Goal: Task Accomplishment & Management: Manage account settings

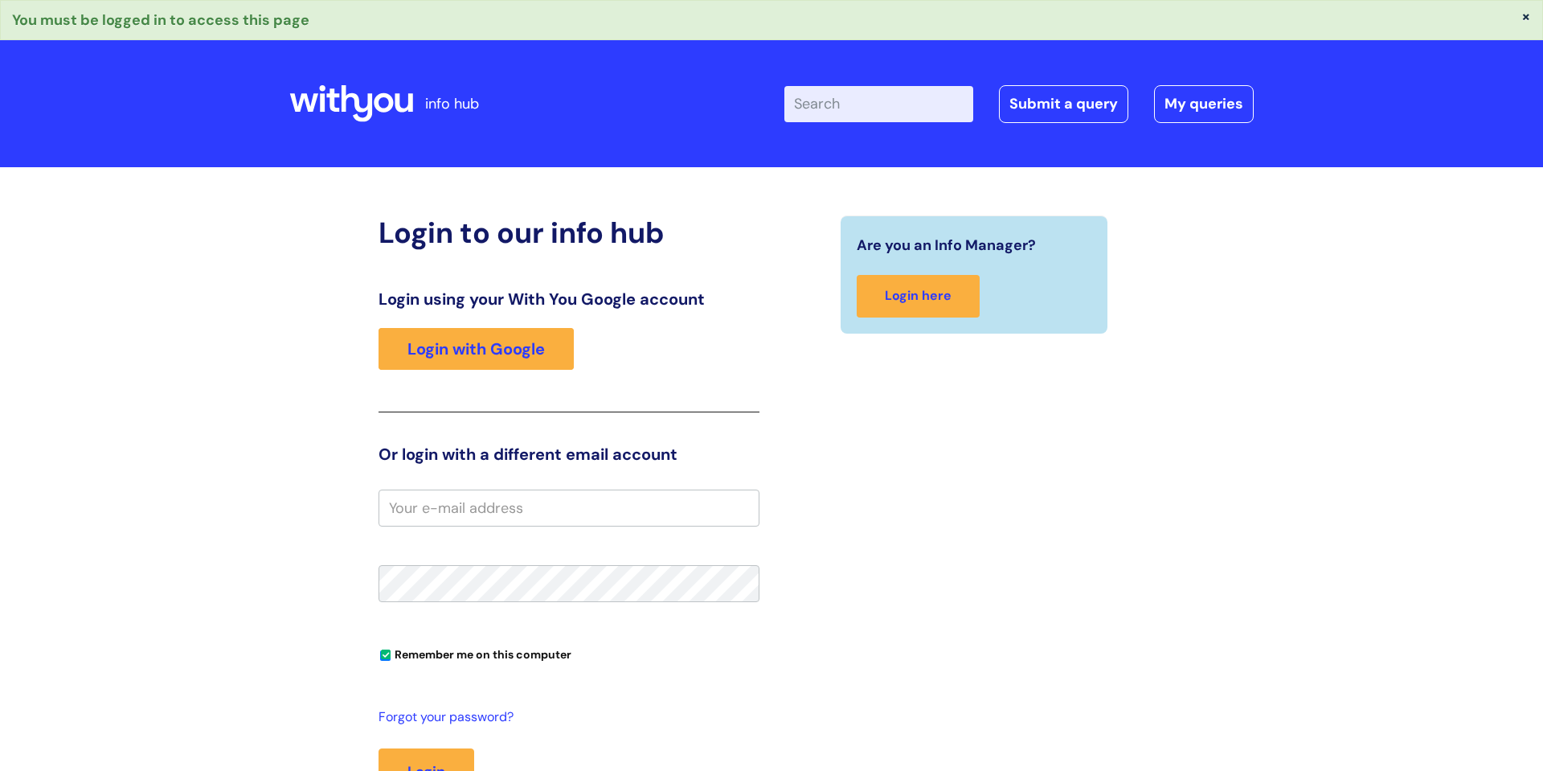
click at [496, 506] on input "email" at bounding box center [569, 507] width 381 height 37
type input "[PERSON_NAME][EMAIL_ADDRESS][PERSON_NAME][DOMAIN_NAME]"
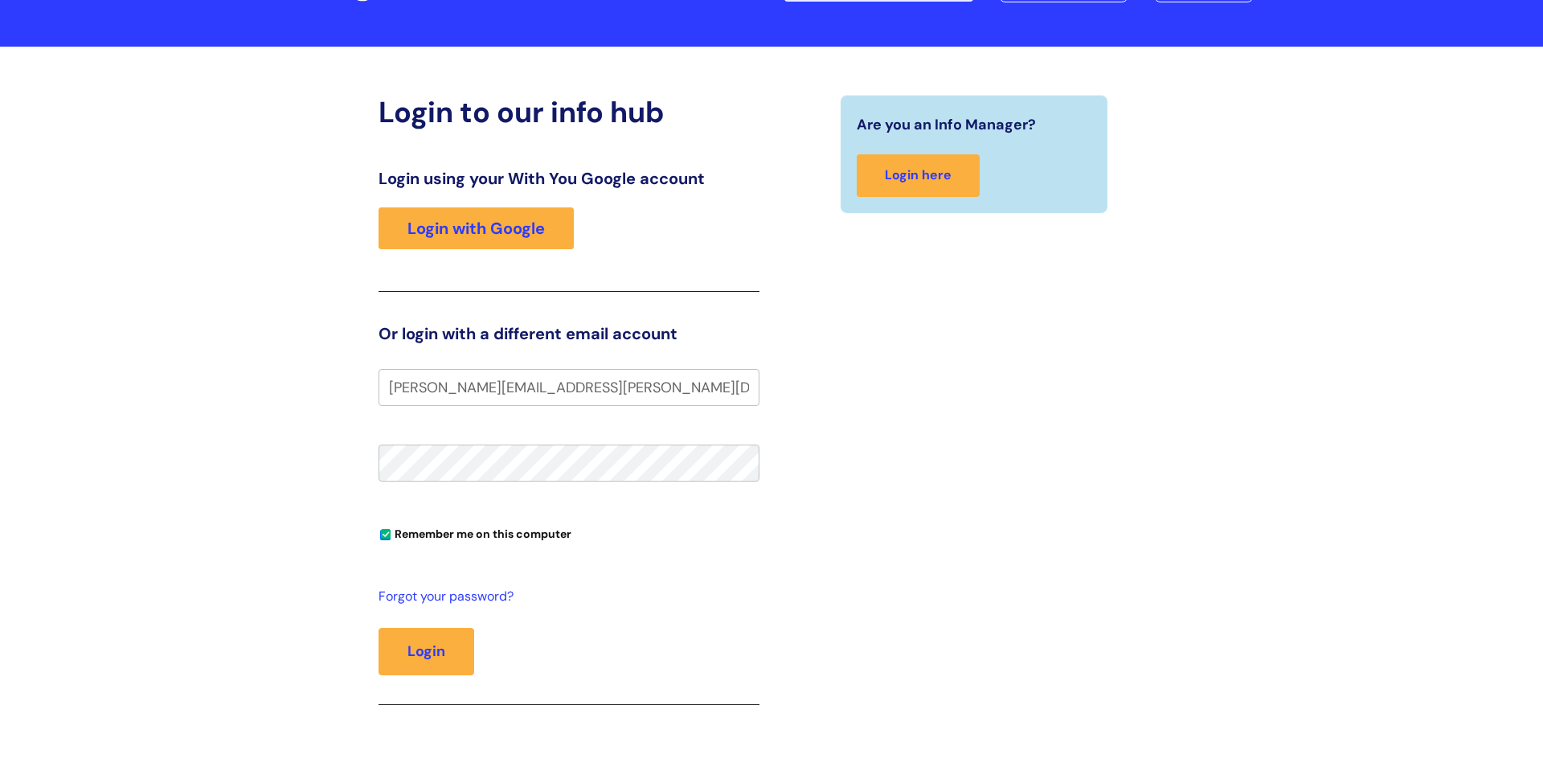
scroll to position [231, 0]
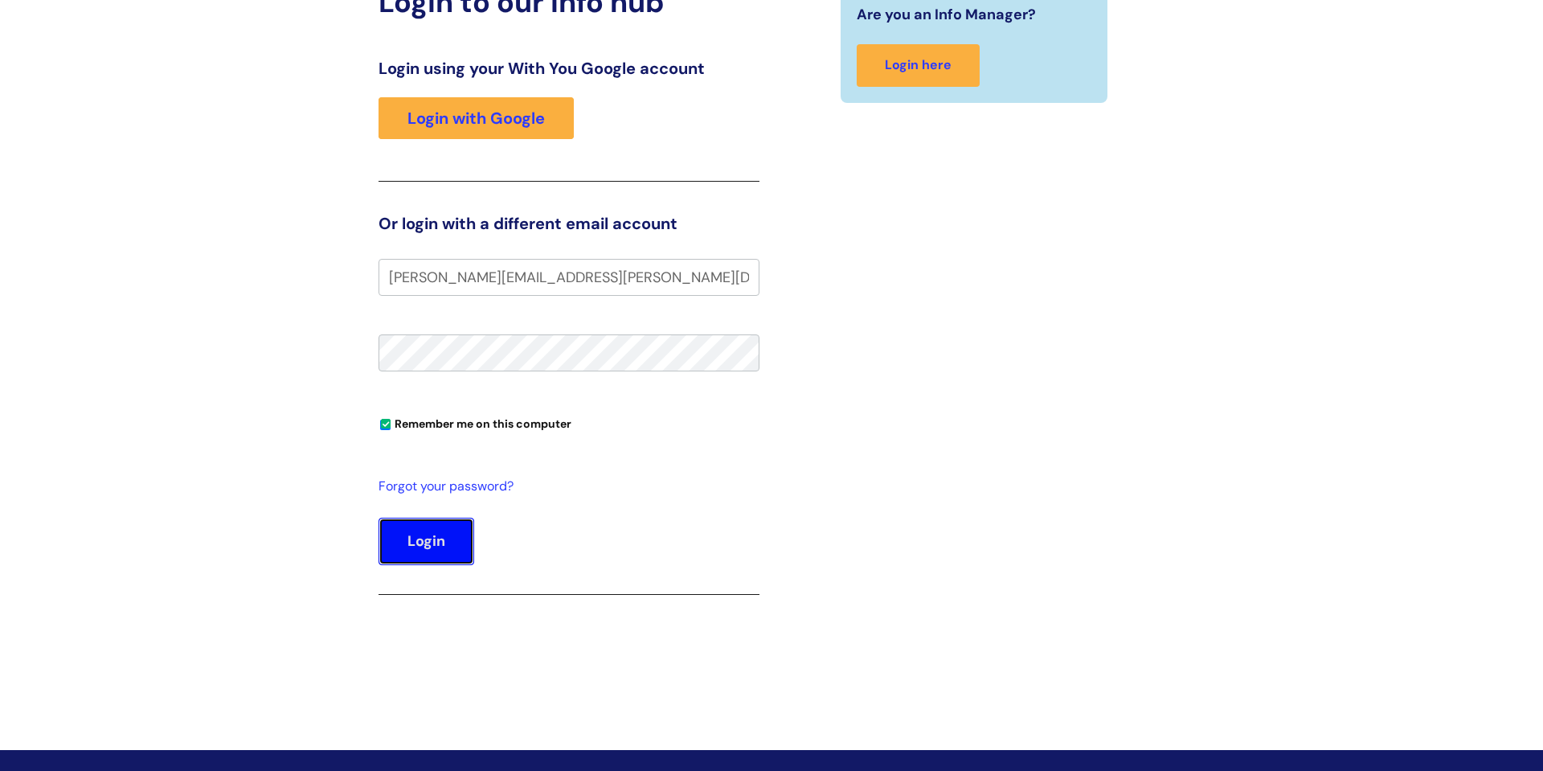
click at [418, 544] on button "Login" at bounding box center [427, 541] width 96 height 47
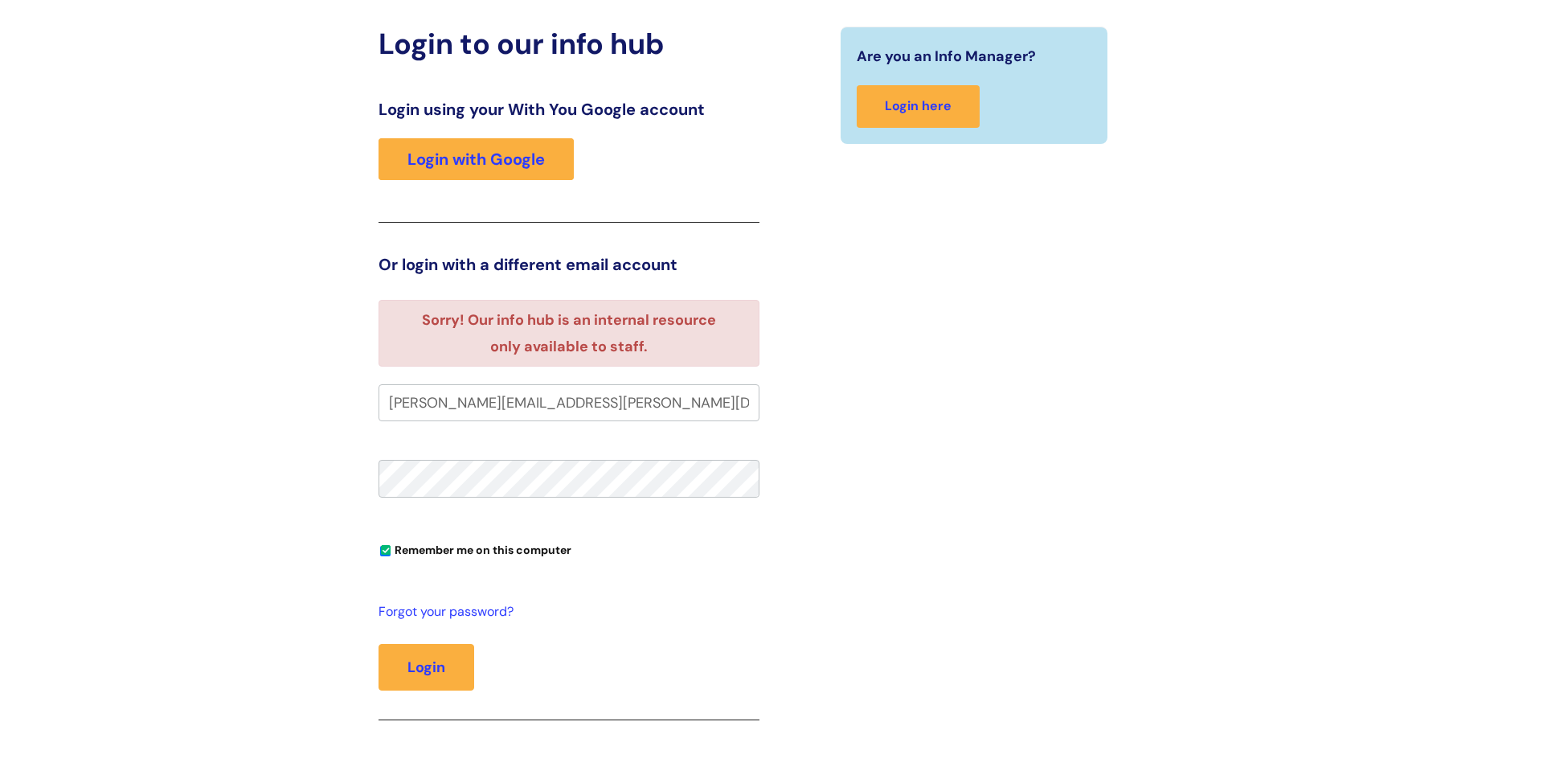
scroll to position [219, 0]
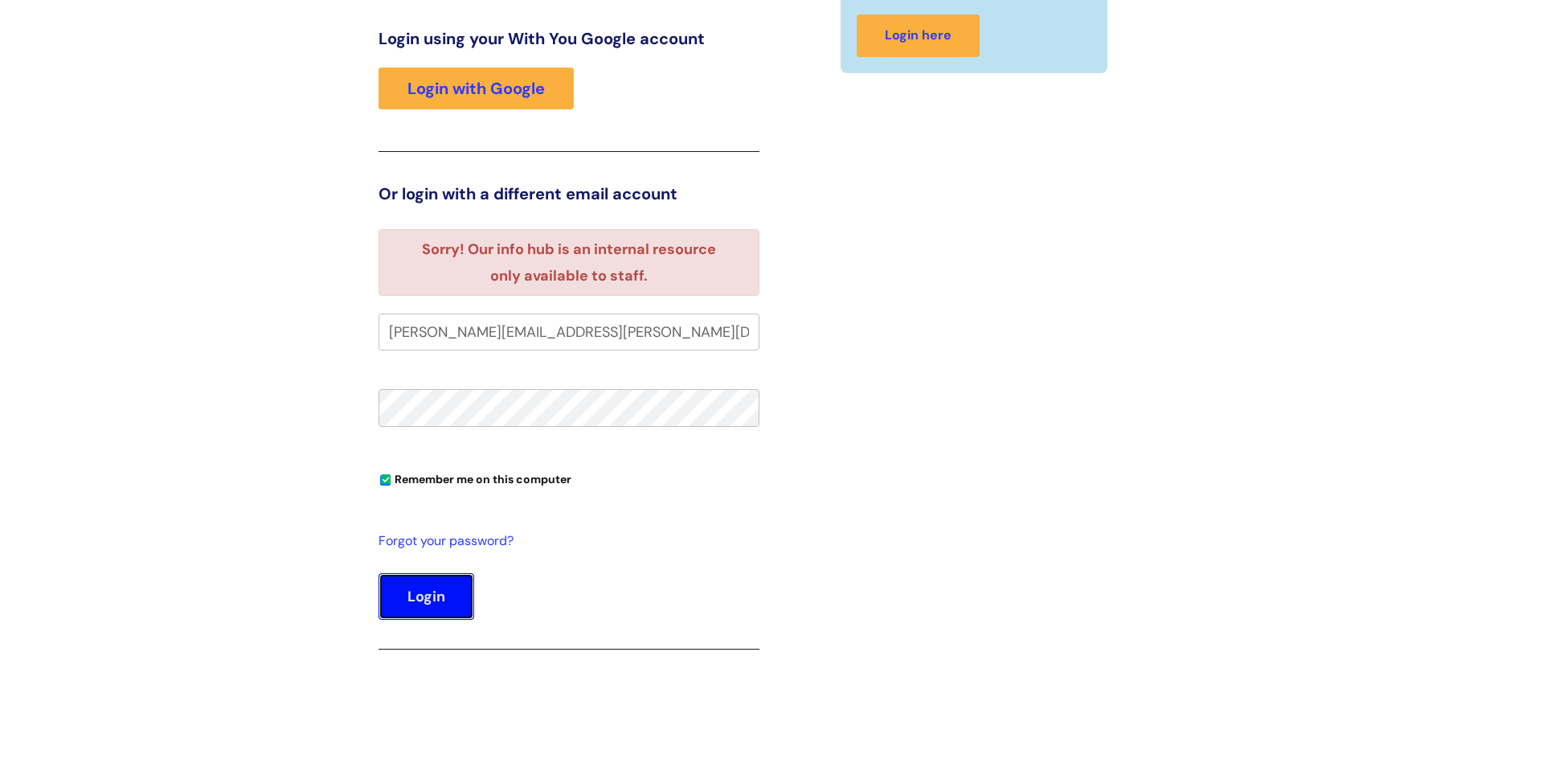
click at [416, 603] on button "Login" at bounding box center [427, 596] width 96 height 47
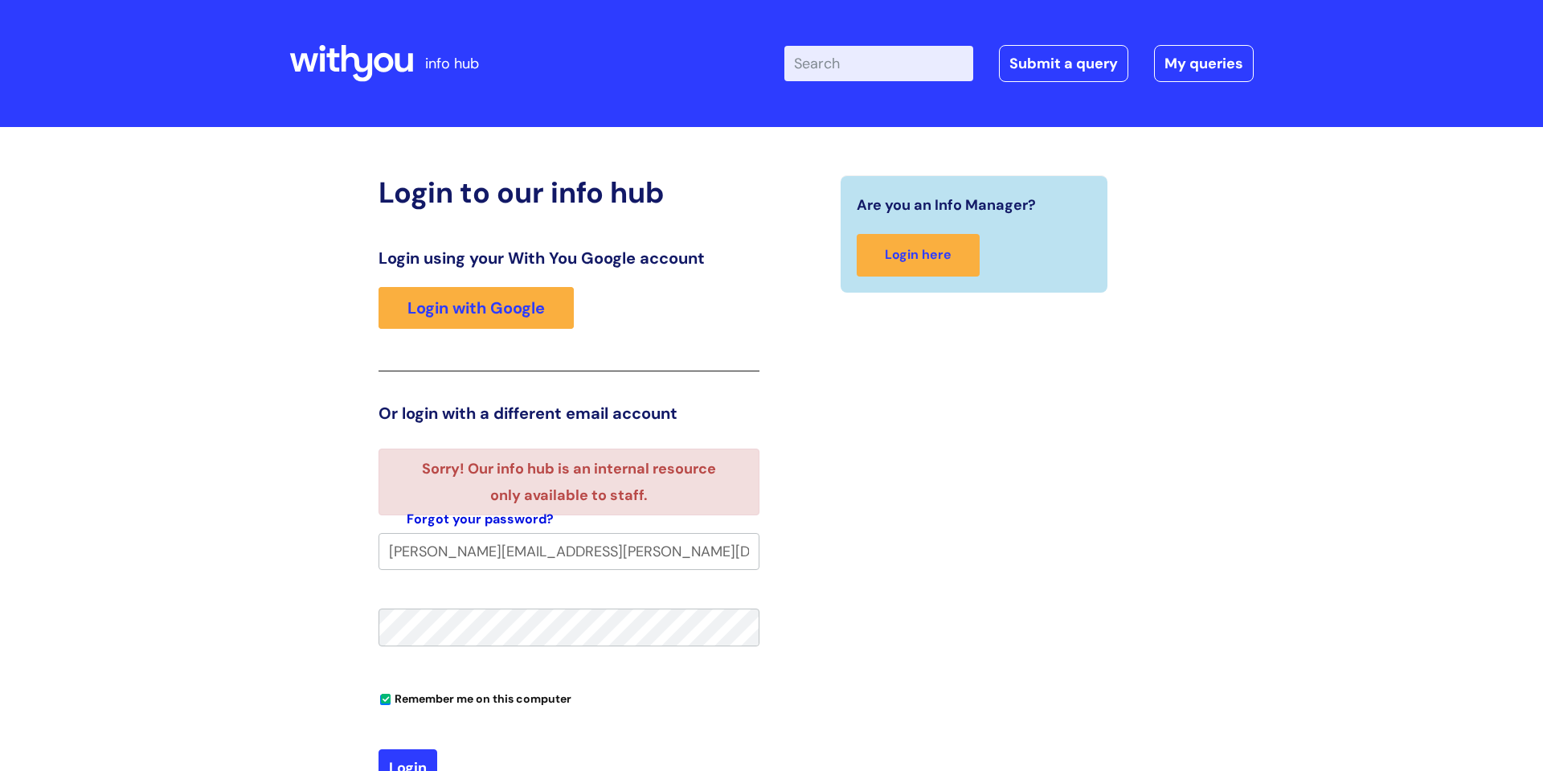
click at [520, 522] on link "Forgot your password?" at bounding box center [480, 519] width 147 height 23
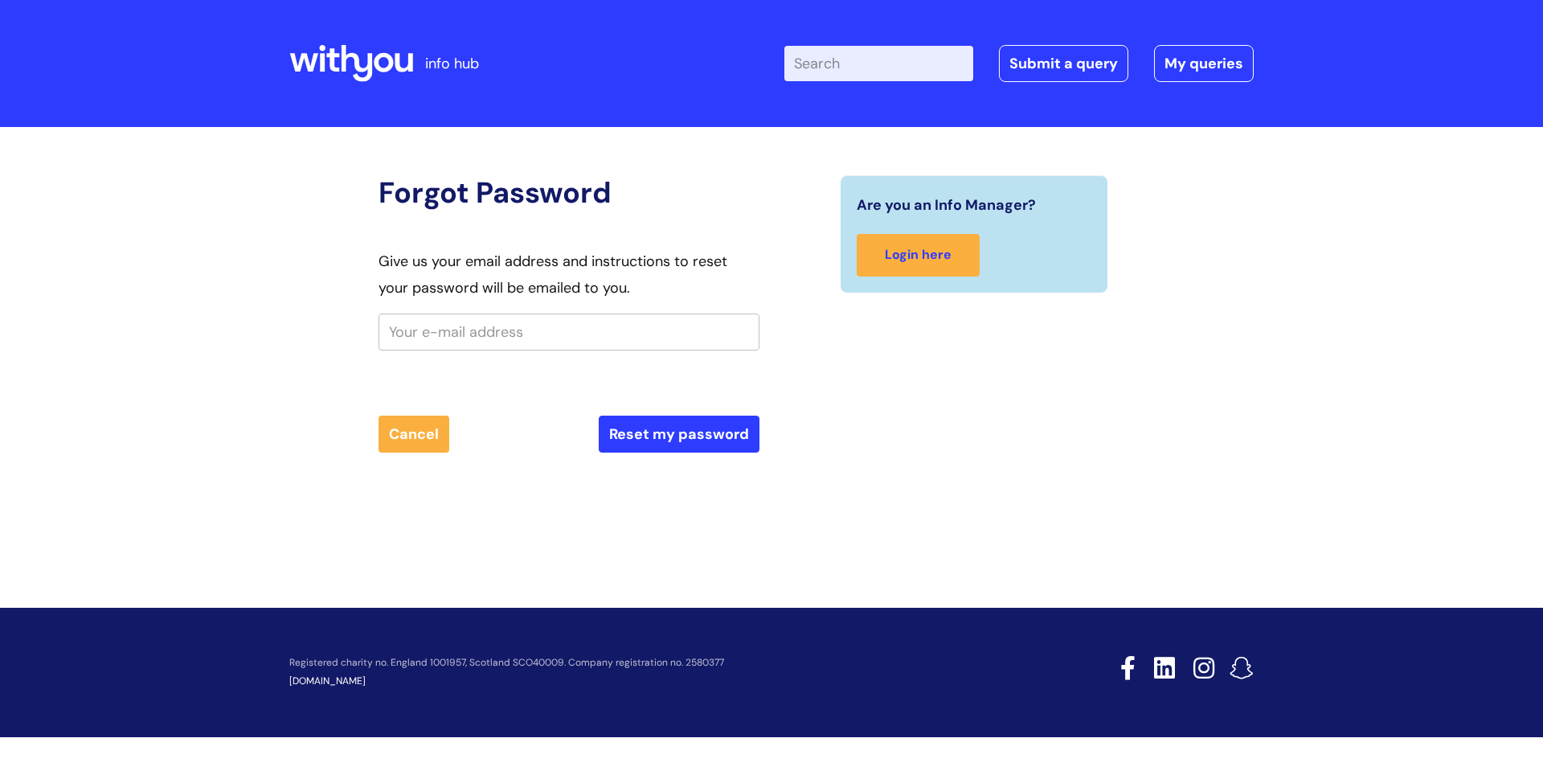
click at [471, 337] on input "text" at bounding box center [569, 331] width 381 height 37
type input "[PERSON_NAME][EMAIL_ADDRESS][PERSON_NAME][DOMAIN_NAME]"
click at [696, 430] on button "Reset my password" at bounding box center [679, 434] width 161 height 37
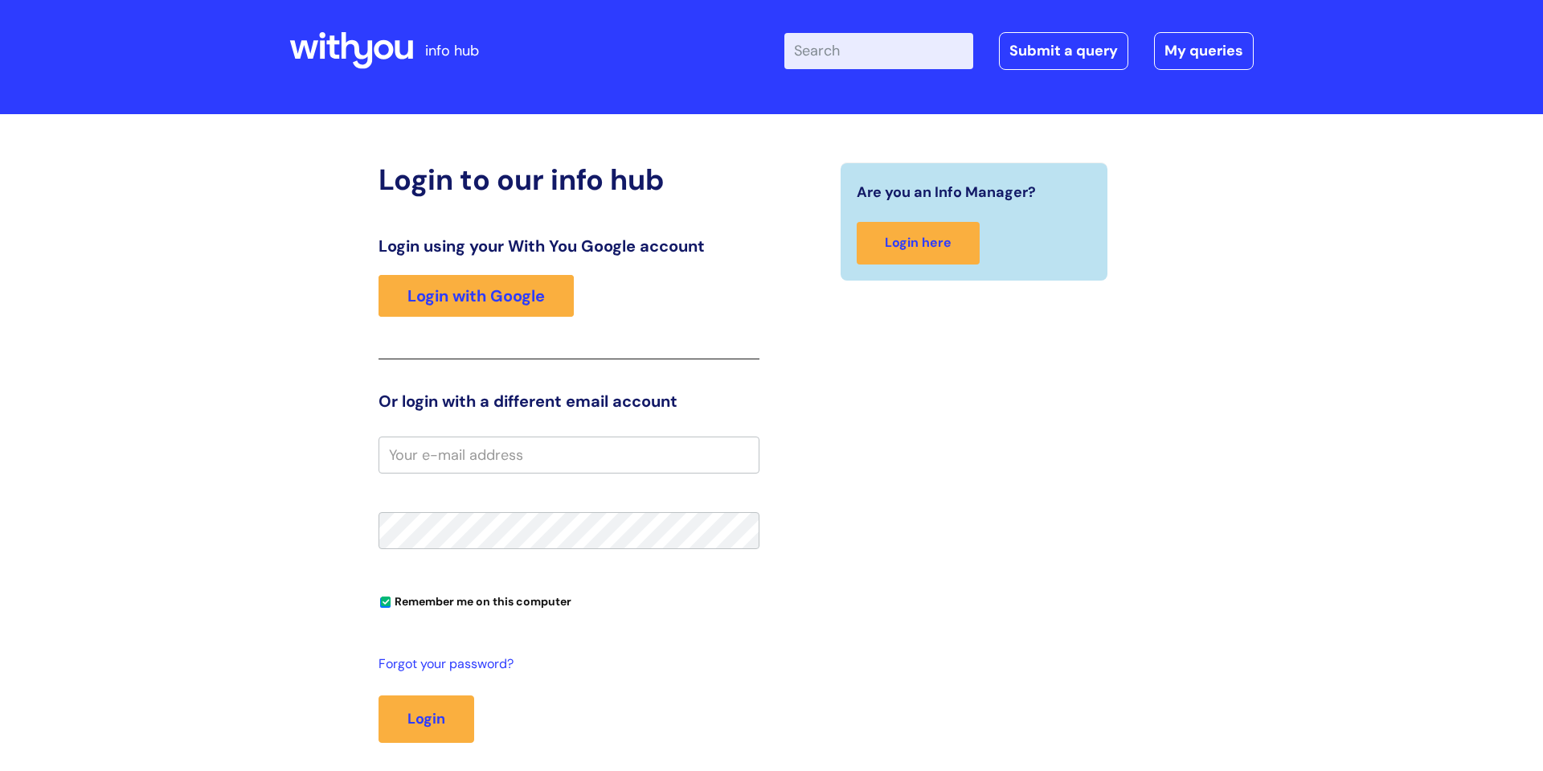
scroll to position [65, 0]
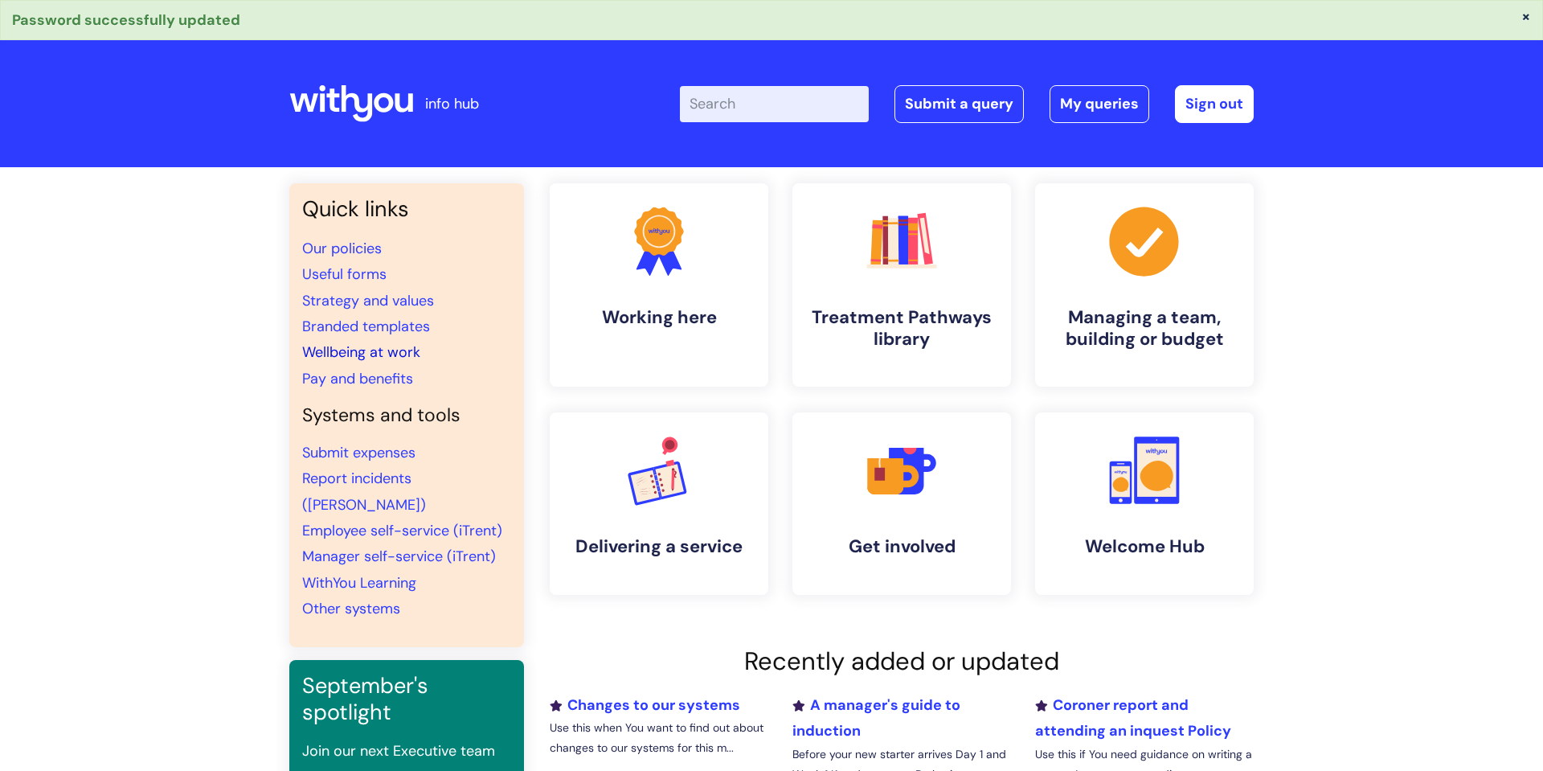
click at [375, 354] on link "Wellbeing at work" at bounding box center [361, 351] width 118 height 19
